Goal: Information Seeking & Learning: Learn about a topic

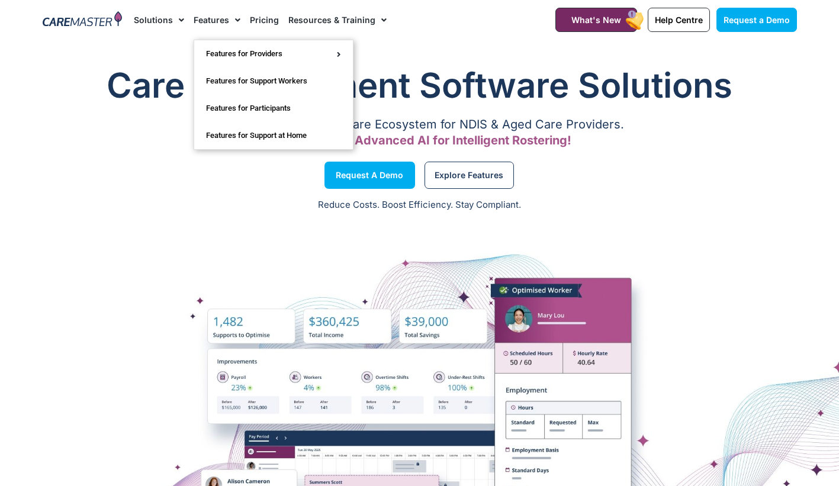
click at [209, 18] on link "Features" at bounding box center [217, 20] width 47 height 40
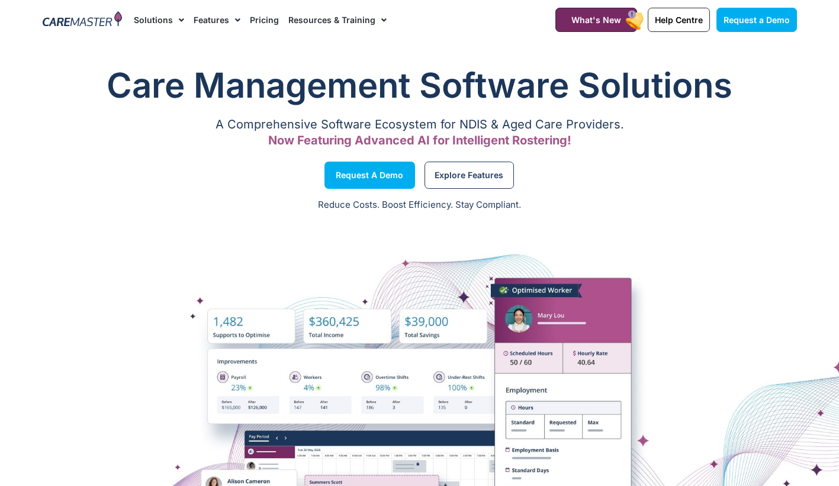
click at [229, 20] on span "Menu" at bounding box center [234, 20] width 11 height 20
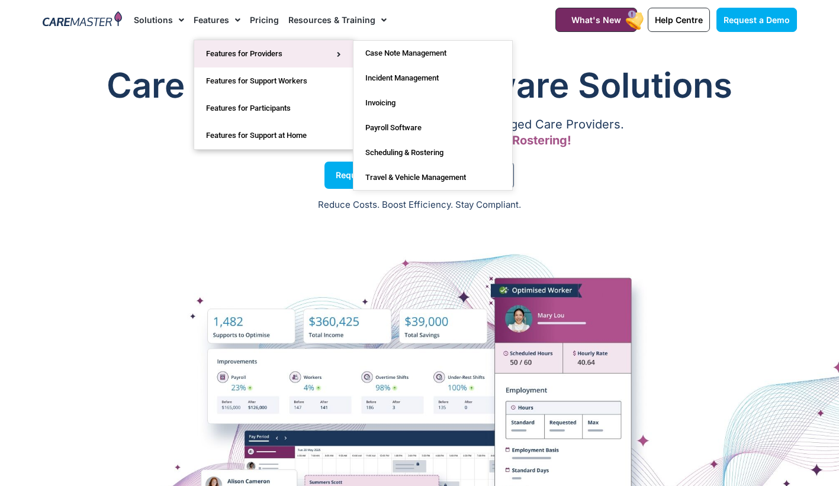
click at [259, 50] on link "Features for Providers" at bounding box center [273, 53] width 159 height 27
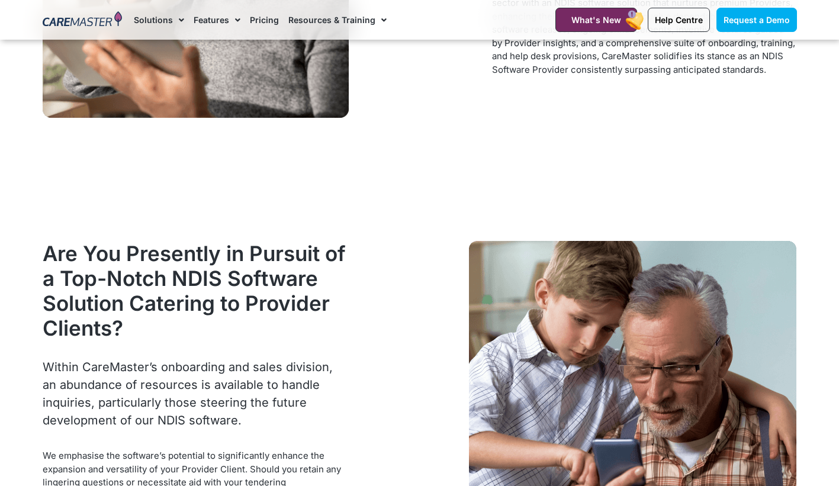
scroll to position [1480, 0]
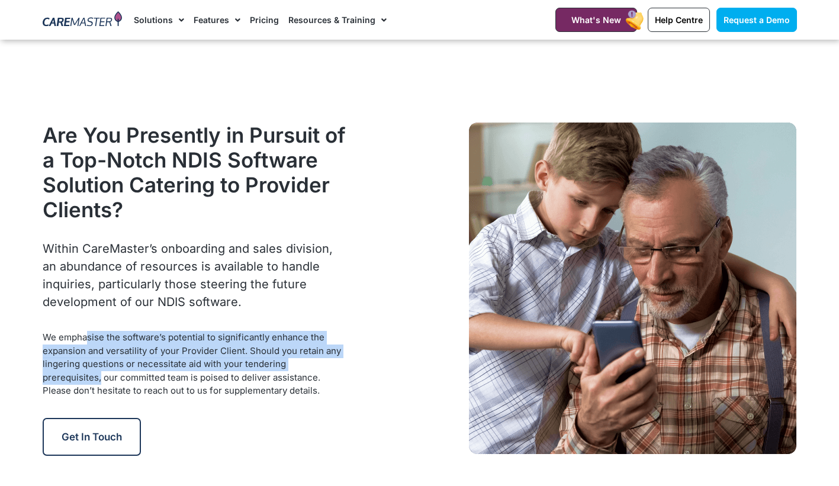
drag, startPoint x: 85, startPoint y: 351, endPoint x: 346, endPoint y: 375, distance: 261.5
click at [346, 375] on p "We emphasise the software’s potential to significantly enhance the expansion an…" at bounding box center [195, 364] width 304 height 67
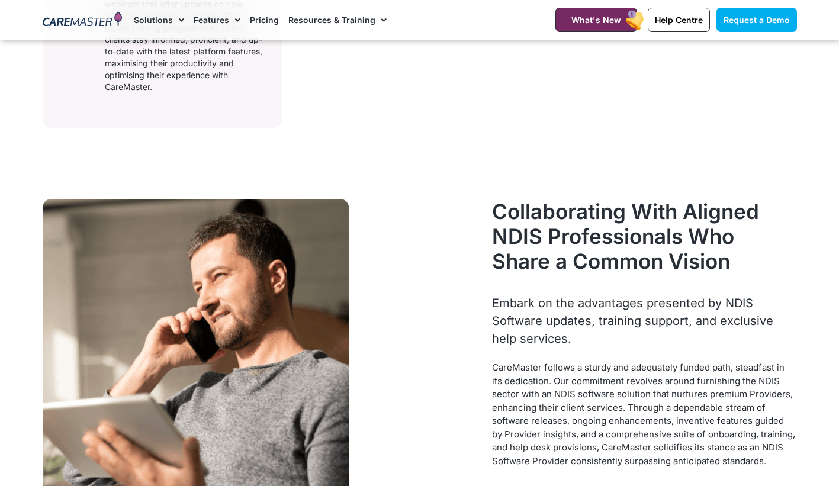
scroll to position [947, 0]
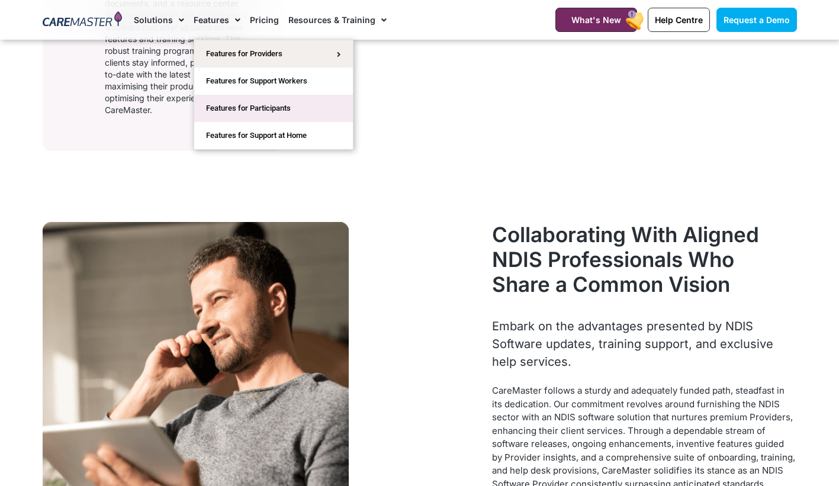
click at [237, 114] on link "Features for Participants" at bounding box center [273, 108] width 159 height 27
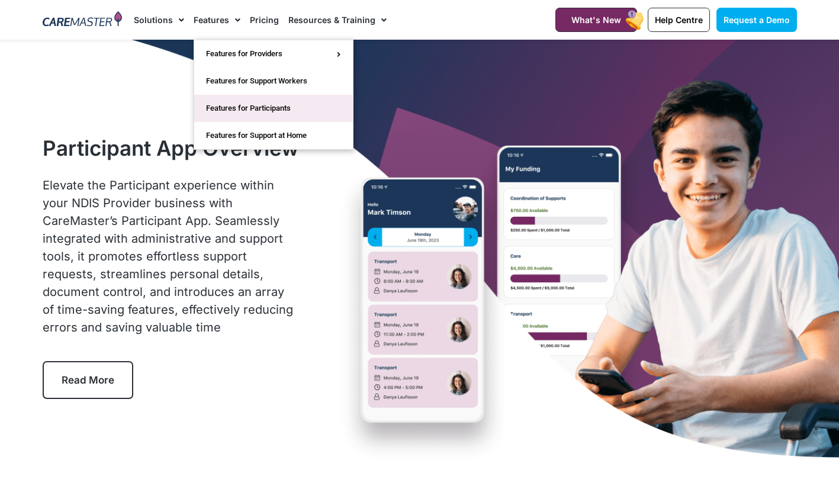
click at [233, 108] on link "Features for Participants" at bounding box center [273, 108] width 159 height 27
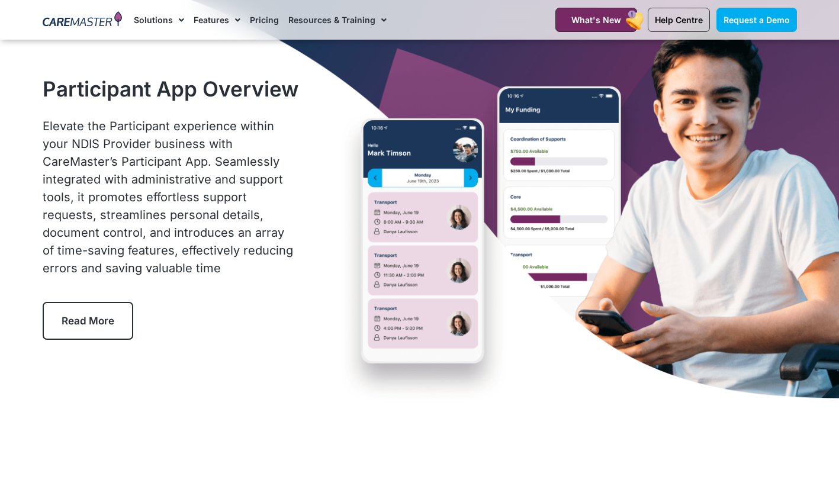
click at [112, 328] on link "Read More" at bounding box center [88, 321] width 91 height 38
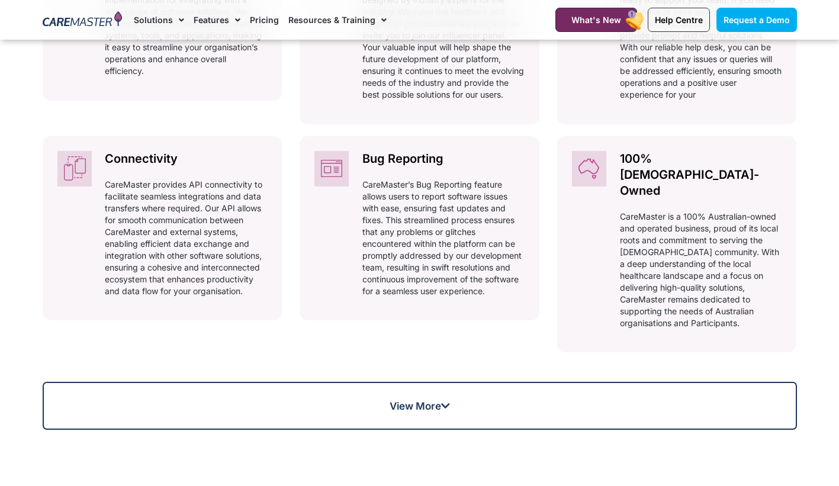
scroll to position [731, 0]
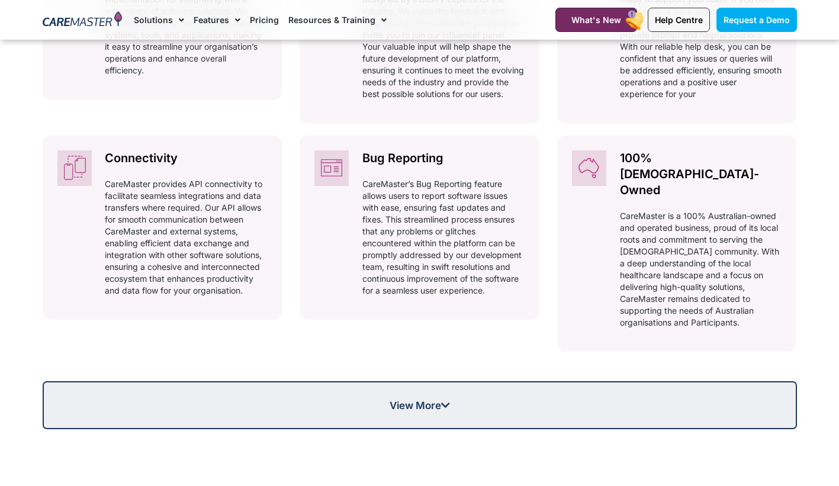
click at [411, 381] on link "View More" at bounding box center [420, 405] width 754 height 48
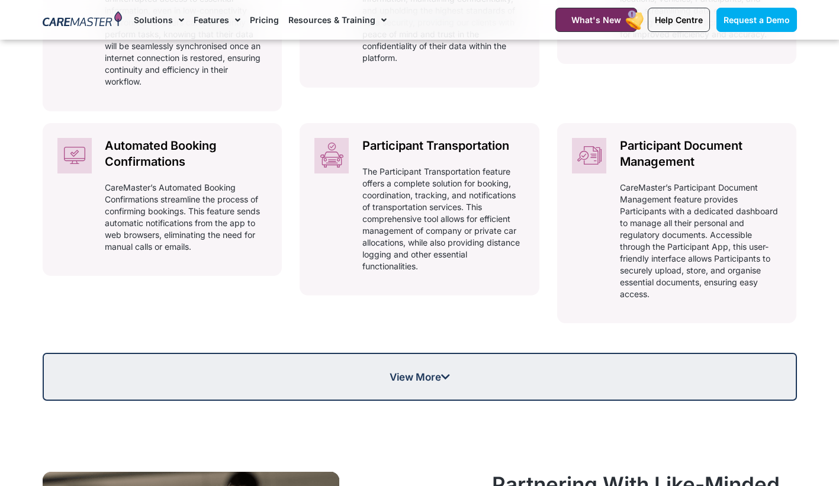
scroll to position [1204, 0]
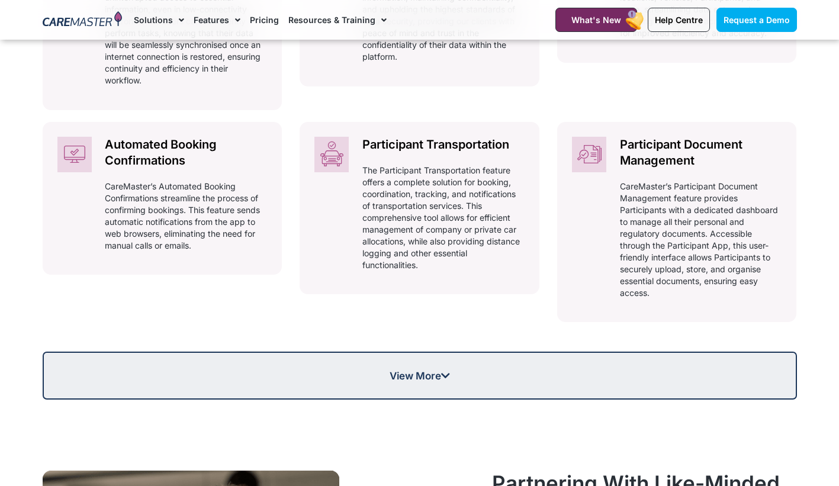
click at [442, 367] on link "View More" at bounding box center [420, 376] width 754 height 48
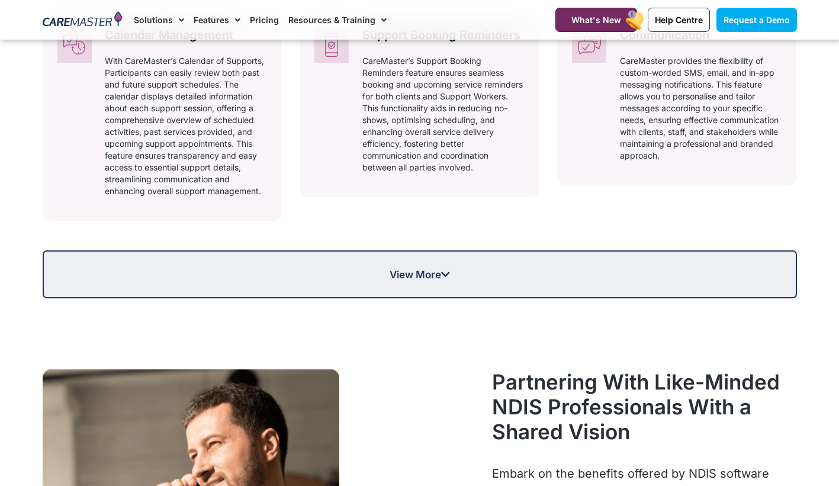
scroll to position [1737, 0]
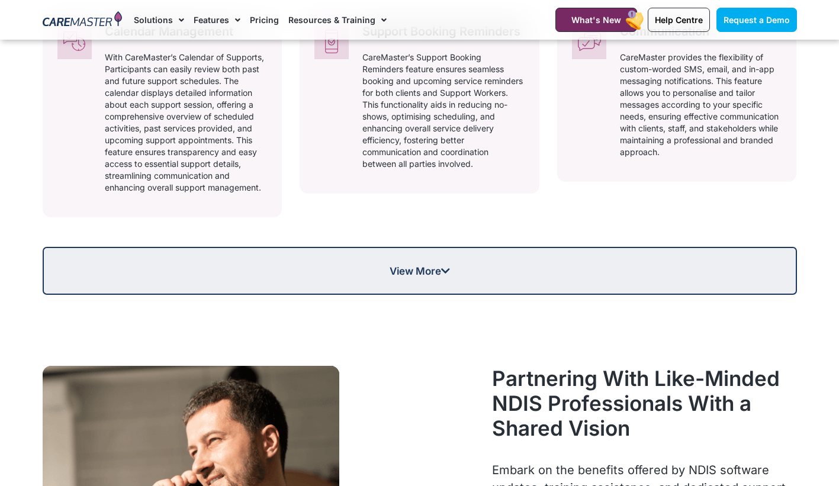
click at [393, 258] on link "View More" at bounding box center [420, 271] width 754 height 48
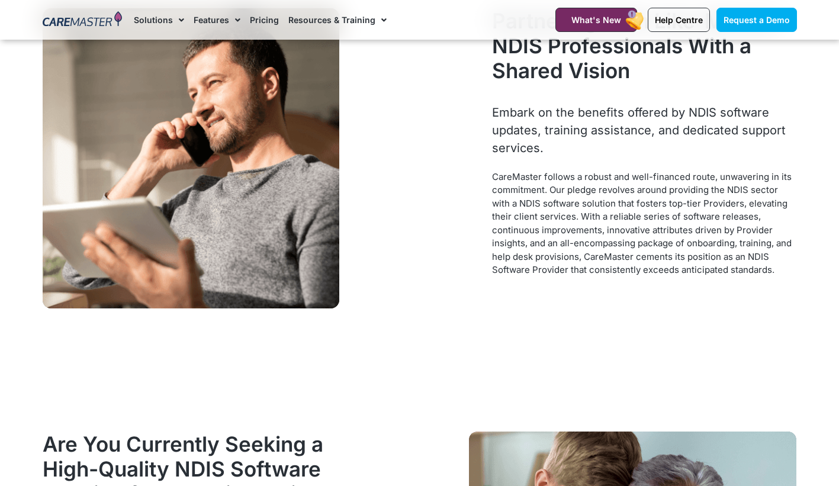
scroll to position [2388, 0]
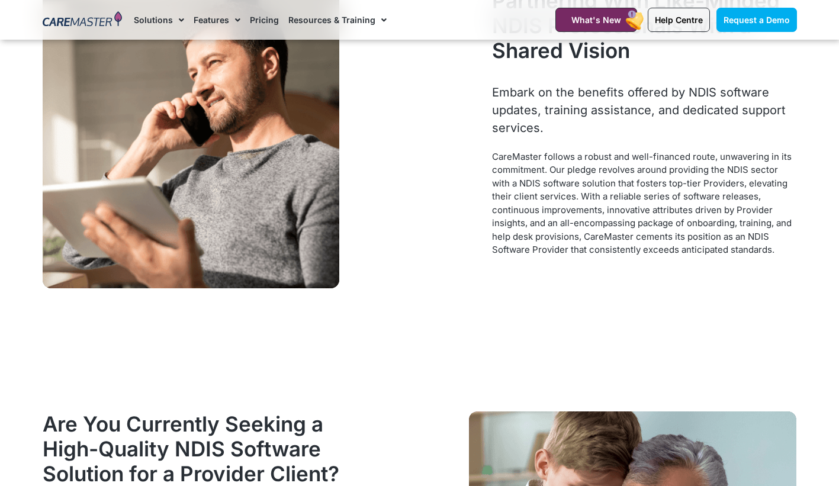
click at [456, 307] on div "Participant App Overview Elevate the Participant experience within your NDIS Pr…" at bounding box center [419, 446] width 839 height 5590
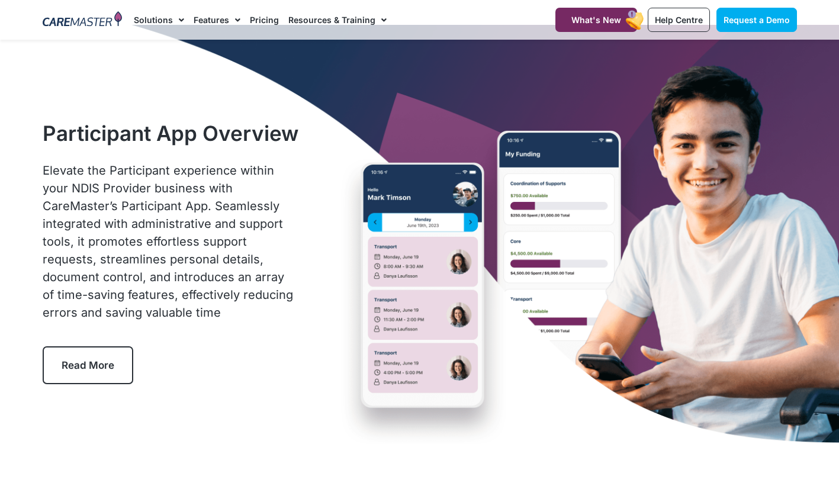
scroll to position [0, 0]
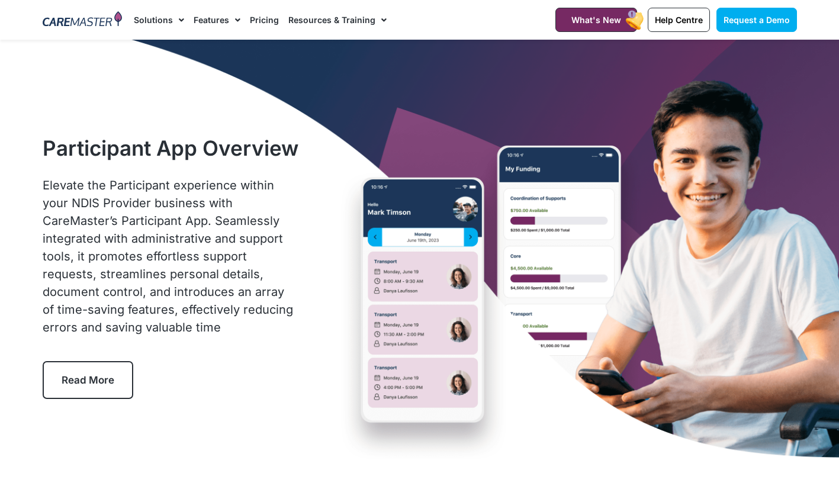
click at [233, 16] on span "Menu" at bounding box center [234, 20] width 11 height 20
click at [179, 16] on span "Menu" at bounding box center [178, 20] width 11 height 20
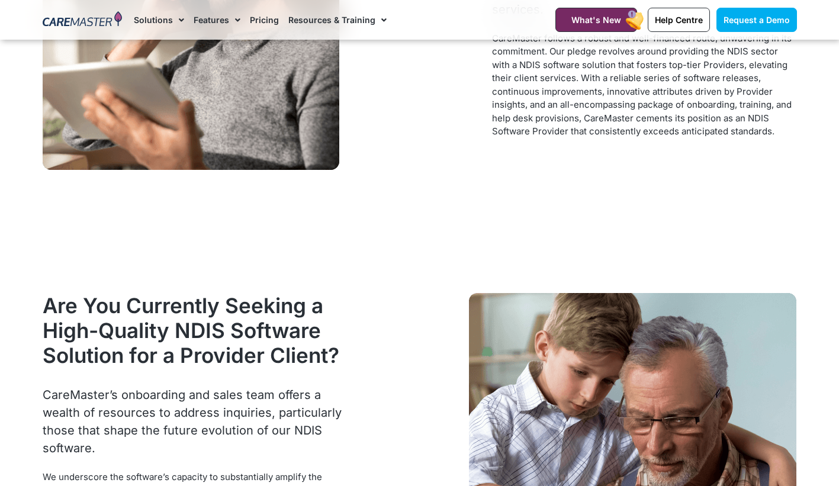
scroll to position [2604, 0]
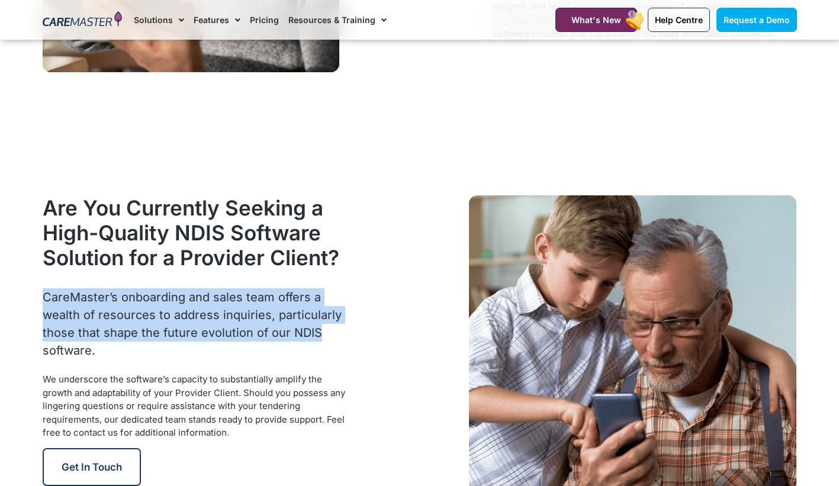
drag, startPoint x: 45, startPoint y: 272, endPoint x: 336, endPoint y: 313, distance: 294.0
click at [336, 313] on p "CareMaster’s onboarding and sales team offers a wealth of resources to address …" at bounding box center [195, 323] width 304 height 71
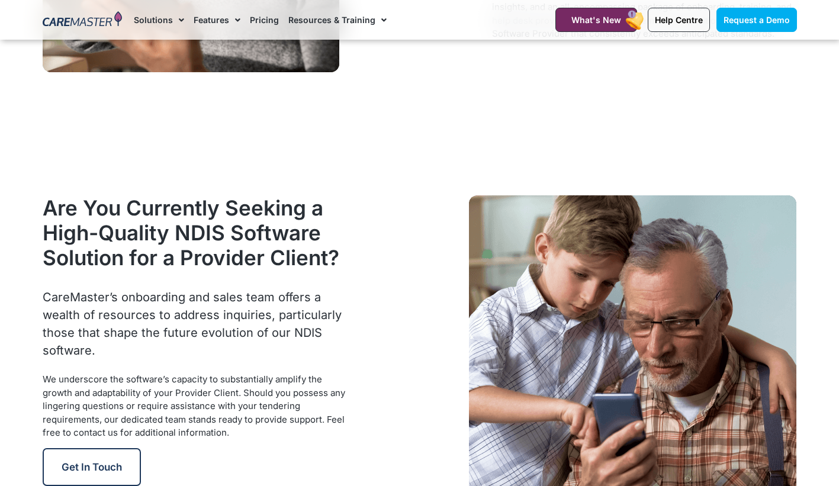
drag, startPoint x: 336, startPoint y: 313, endPoint x: 145, endPoint y: 343, distance: 193.5
click at [167, 339] on p "CareMaster’s onboarding and sales team offers a wealth of resources to address …" at bounding box center [195, 323] width 304 height 71
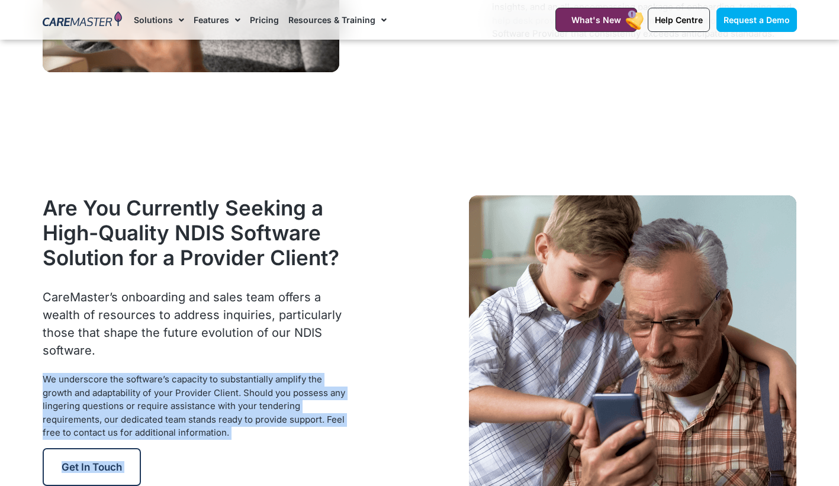
drag, startPoint x: 42, startPoint y: 357, endPoint x: 365, endPoint y: 363, distance: 323.2
click at [365, 363] on div "Are You Currently Seeking a High-Quality NDIS Software Solution for a Provider …" at bounding box center [420, 360] width 766 height 343
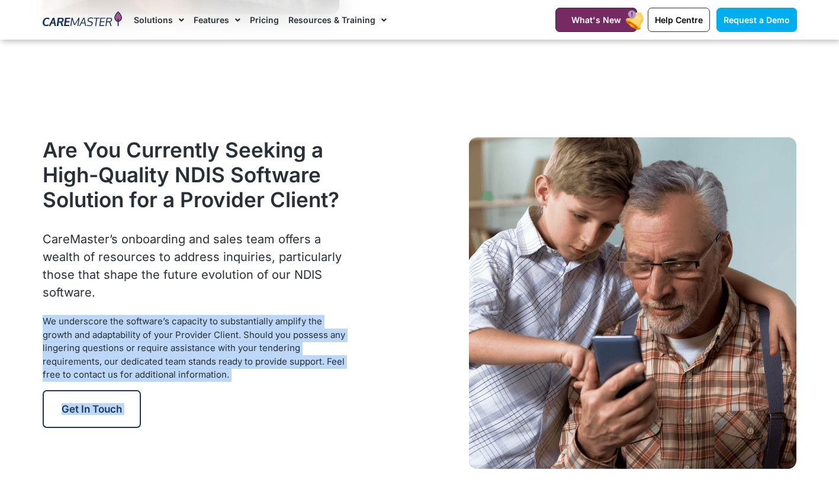
scroll to position [2663, 0]
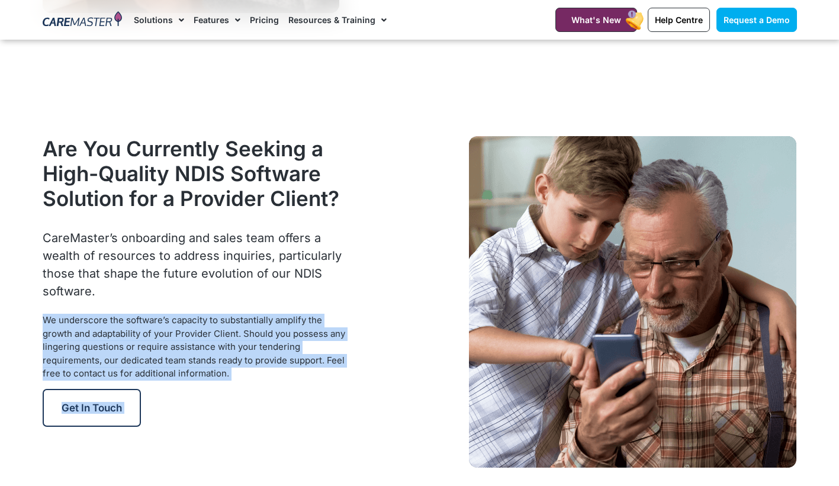
click at [257, 395] on div "Get in Touch" at bounding box center [195, 408] width 304 height 38
click at [167, 358] on span "We underscore the software’s capacity to substantially amplify the growth and a…" at bounding box center [194, 346] width 302 height 65
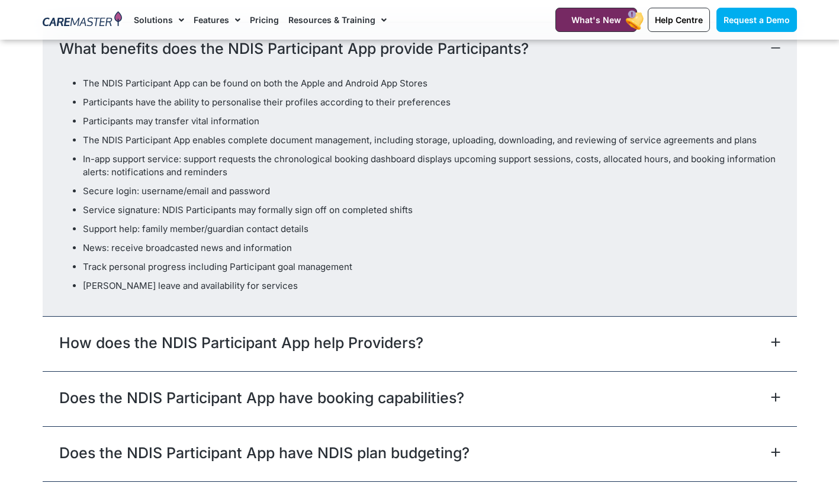
scroll to position [4735, 0]
click at [265, 331] on link "How does the NDIS Participant App help Providers?" at bounding box center [241, 341] width 364 height 21
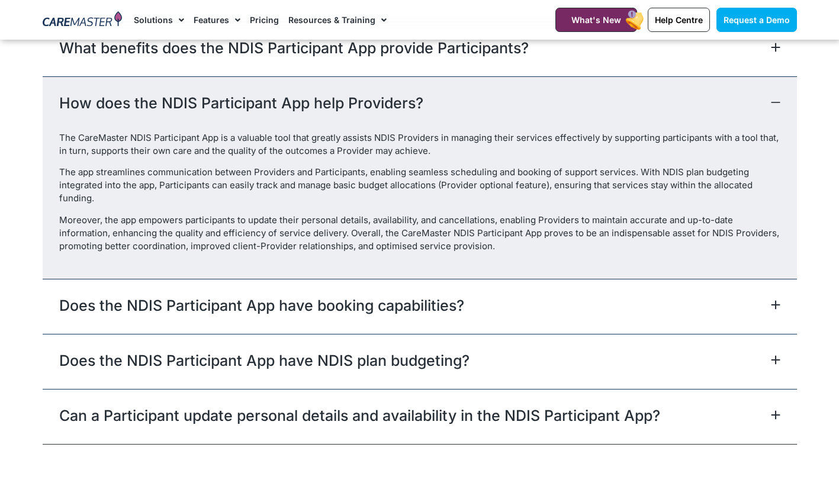
click at [312, 92] on link "How does the NDIS Participant App help Providers?" at bounding box center [241, 102] width 364 height 21
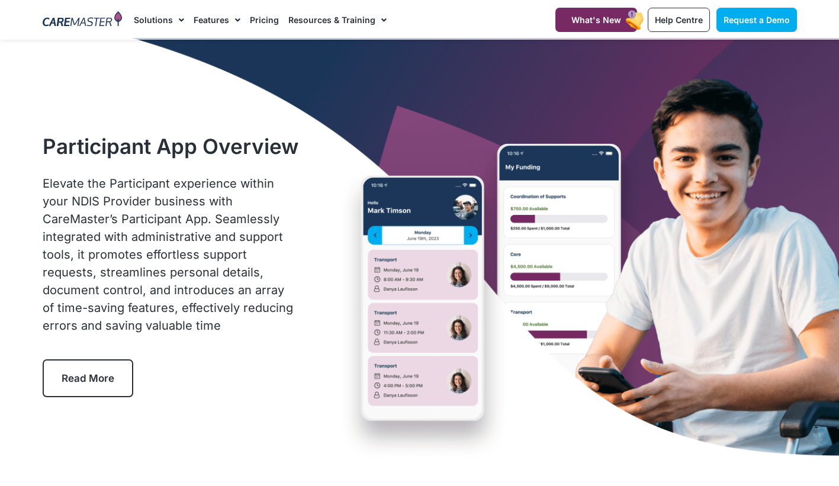
scroll to position [0, 0]
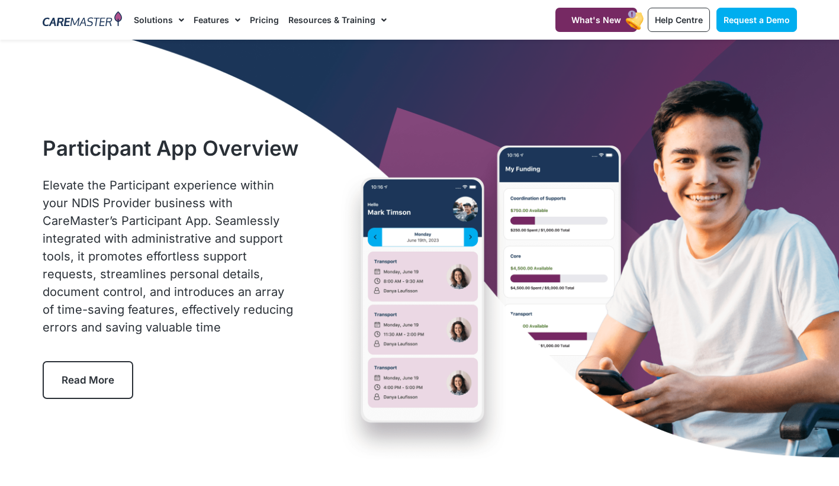
click at [156, 269] on span "Elevate the Participant experience within your NDIS Provider business with Care…" at bounding box center [168, 256] width 250 height 156
